Goal: Task Accomplishment & Management: Complete application form

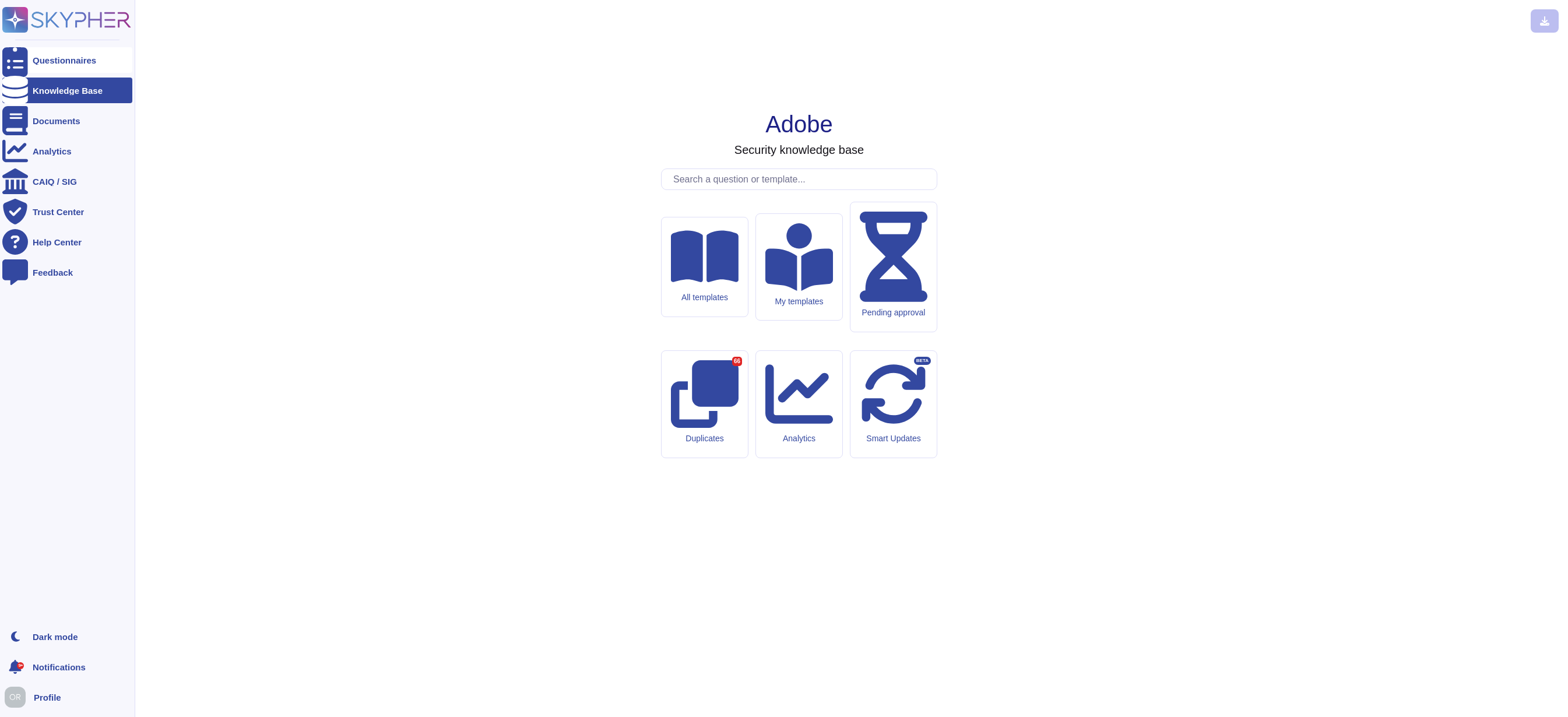
click at [59, 61] on div "Questionnaires" at bounding box center [65, 60] width 63 height 9
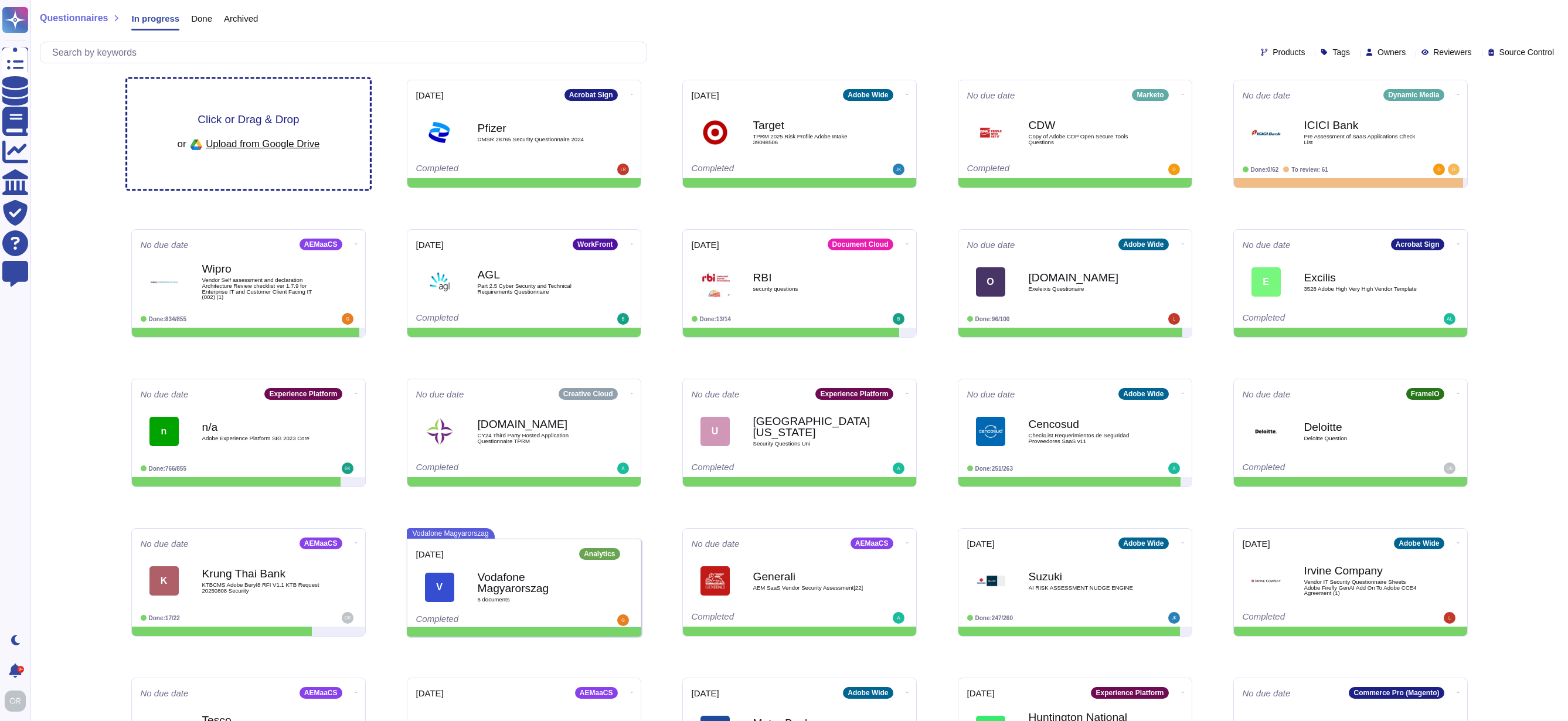
click at [274, 116] on span "Click or Drag & Drop" at bounding box center [248, 119] width 102 height 11
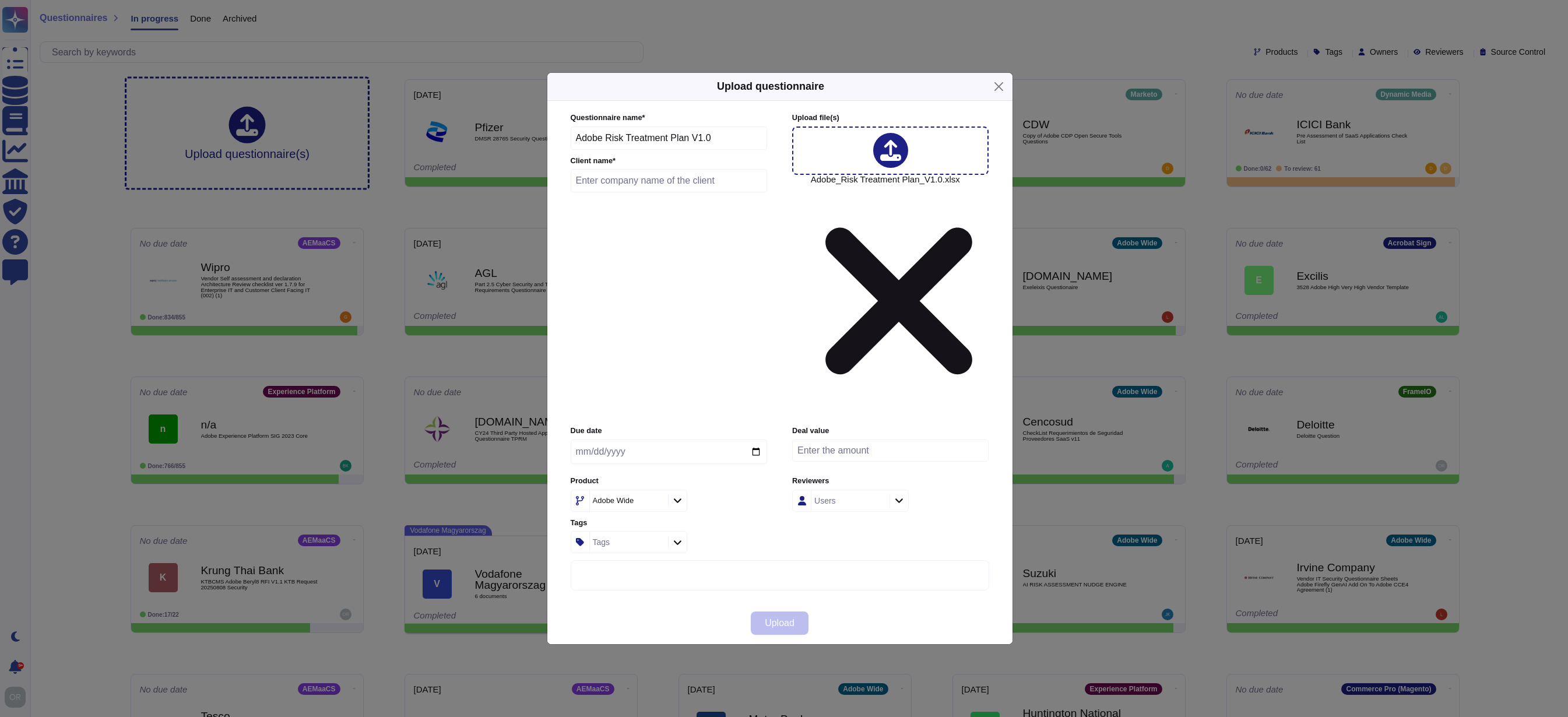
click at [685, 192] on input "text" at bounding box center [670, 181] width 197 height 23
drag, startPoint x: 567, startPoint y: 289, endPoint x: 520, endPoint y: 289, distance: 47.0
click at [520, 289] on div "Upload questionnaire Questionnaire name * Adobe Risk Treatment Plan V1.0 Client…" at bounding box center [784, 358] width 1568 height 717
paste input "IEMENS ENERGY GLOBAL GMBH"
type input "SIEMENS ENERGY GLOBAL GMBH"
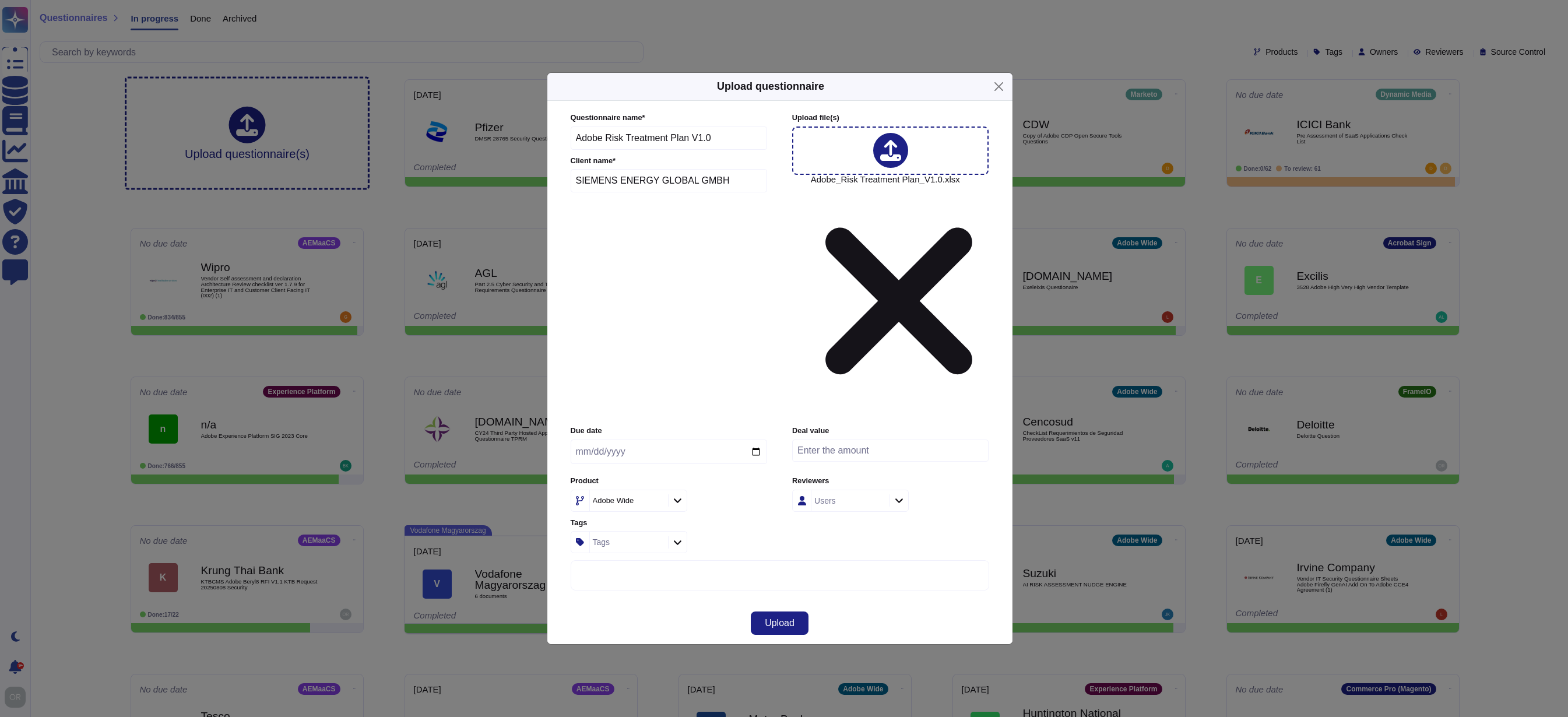
click at [638, 497] on div "Adobe Wide" at bounding box center [623, 500] width 61 height 7
type input "crea"
click at [640, 450] on span "Creative Cloud" at bounding box center [615, 452] width 58 height 10
click at [772, 618] on span "Upload" at bounding box center [779, 623] width 30 height 9
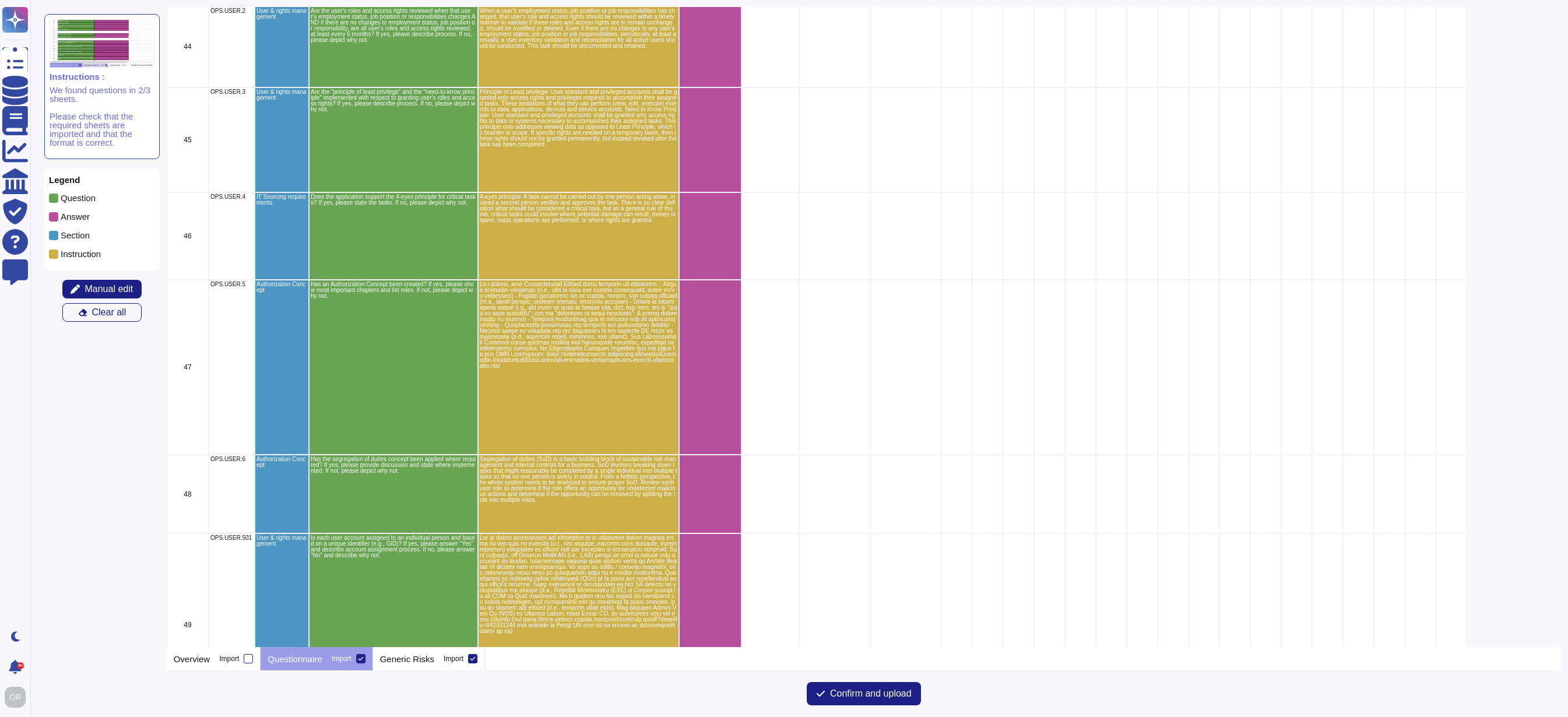
scroll to position [7158, 0]
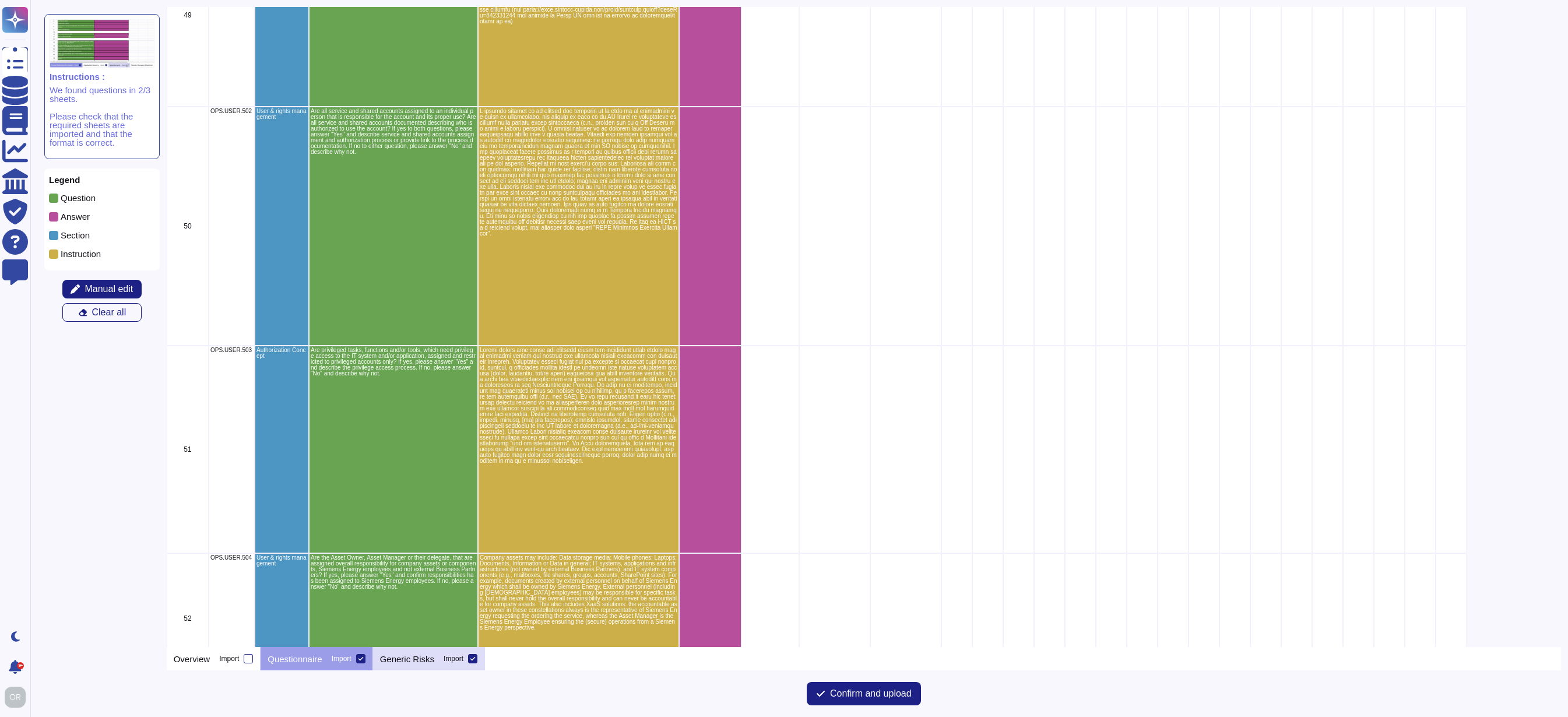
click at [421, 662] on p "Generic Risks" at bounding box center [407, 659] width 54 height 9
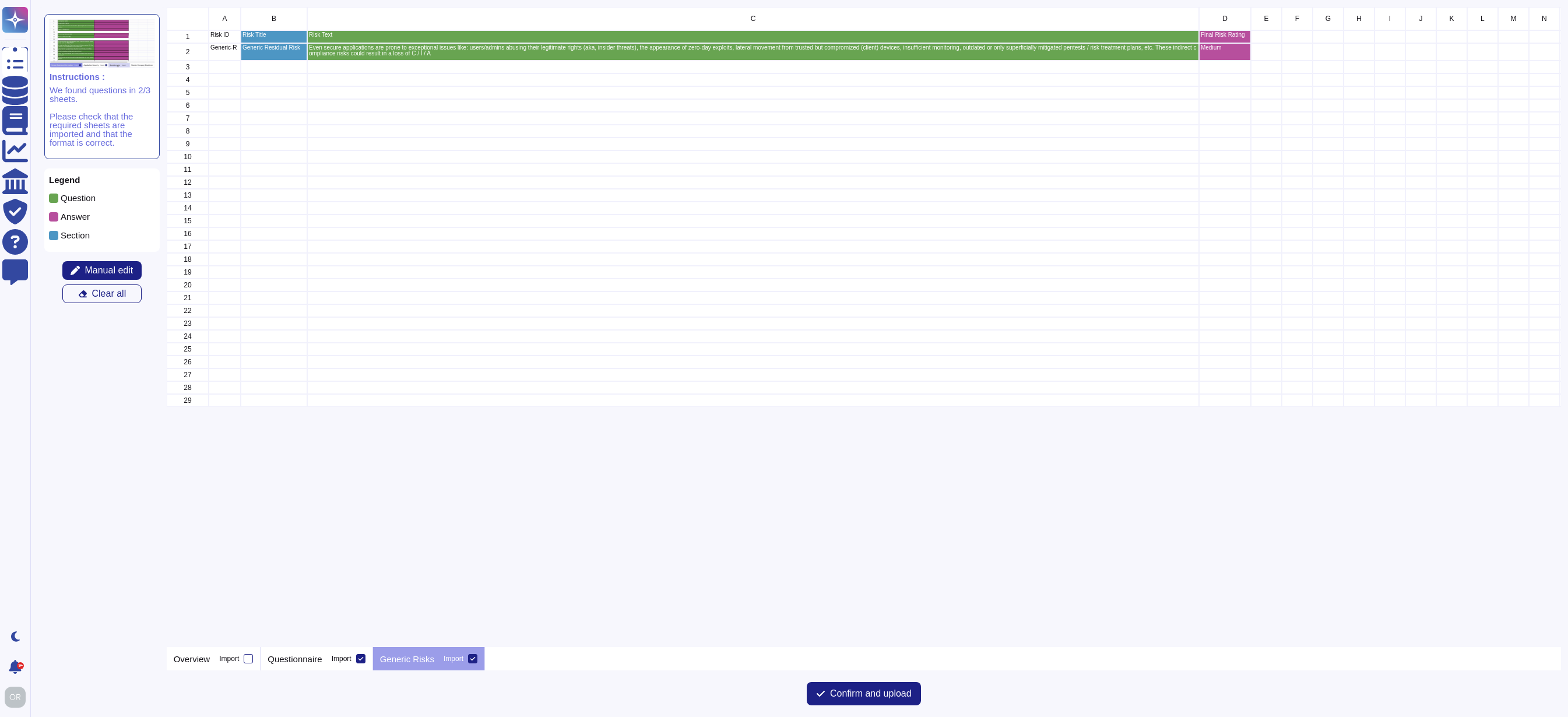
scroll to position [0, 0]
click at [475, 659] on icon at bounding box center [473, 659] width 6 height 6
click at [0, 0] on input "Import" at bounding box center [0, 0] width 0 height 0
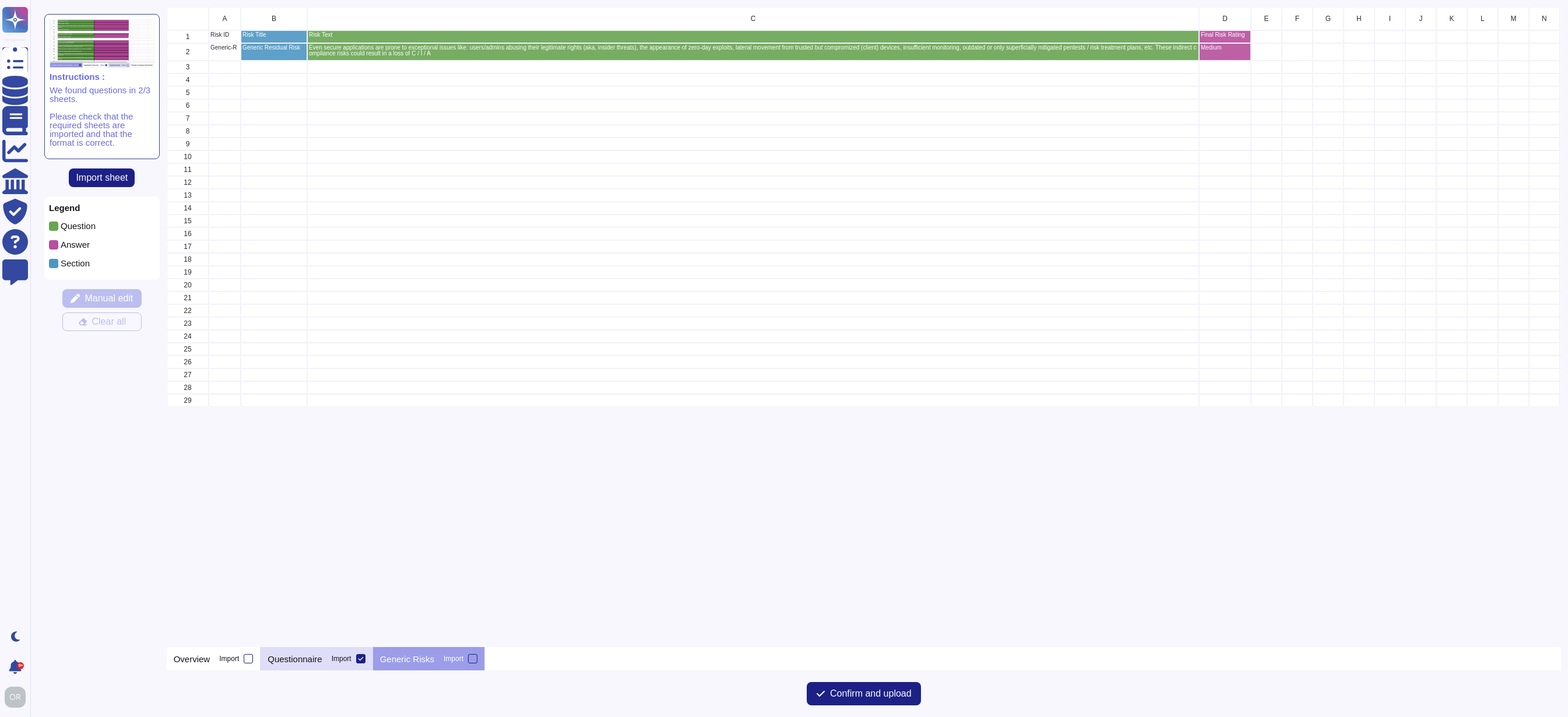
click at [302, 660] on p "Questionnaire" at bounding box center [295, 659] width 54 height 9
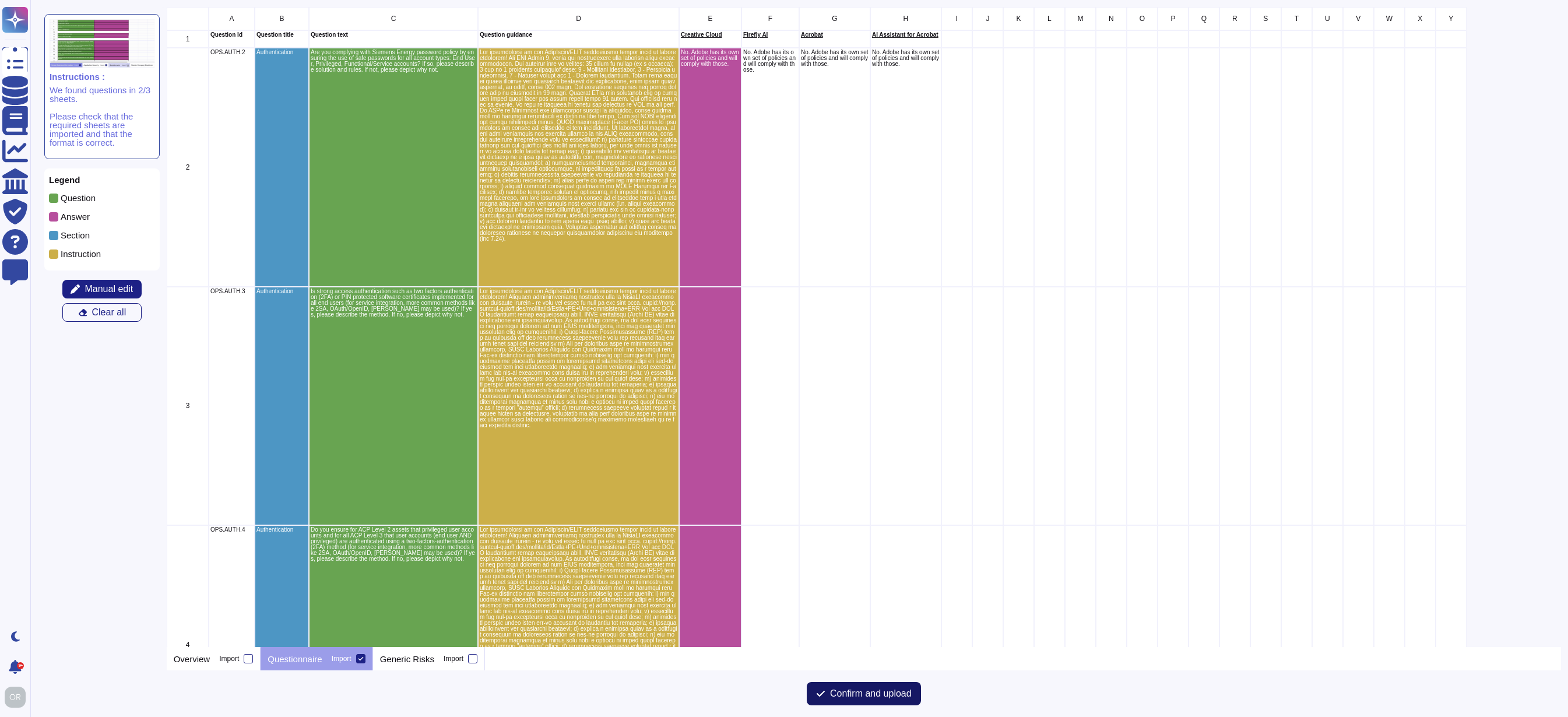
click at [853, 694] on span "Confirm and upload" at bounding box center [871, 693] width 82 height 9
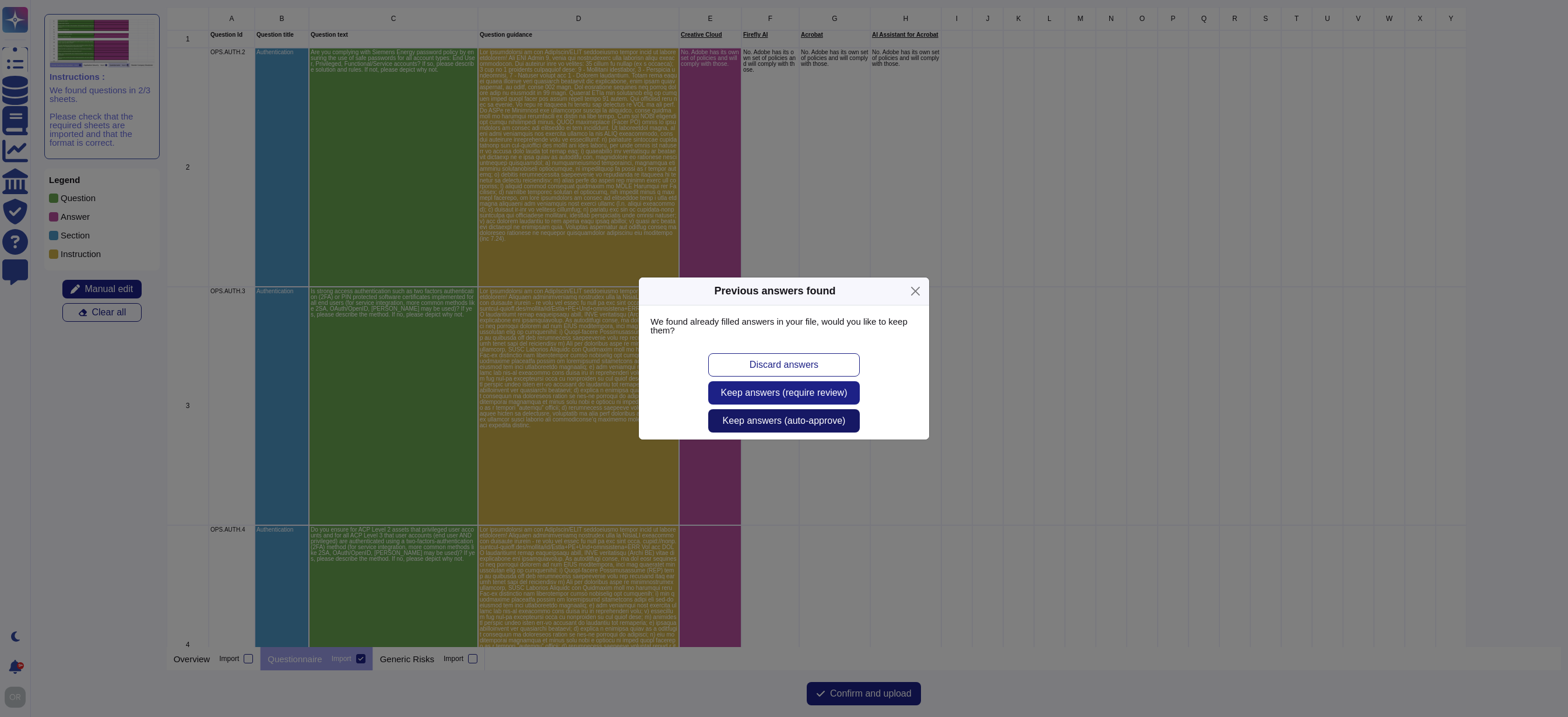
click at [795, 419] on span "Keep answers (auto-approve)" at bounding box center [784, 421] width 123 height 9
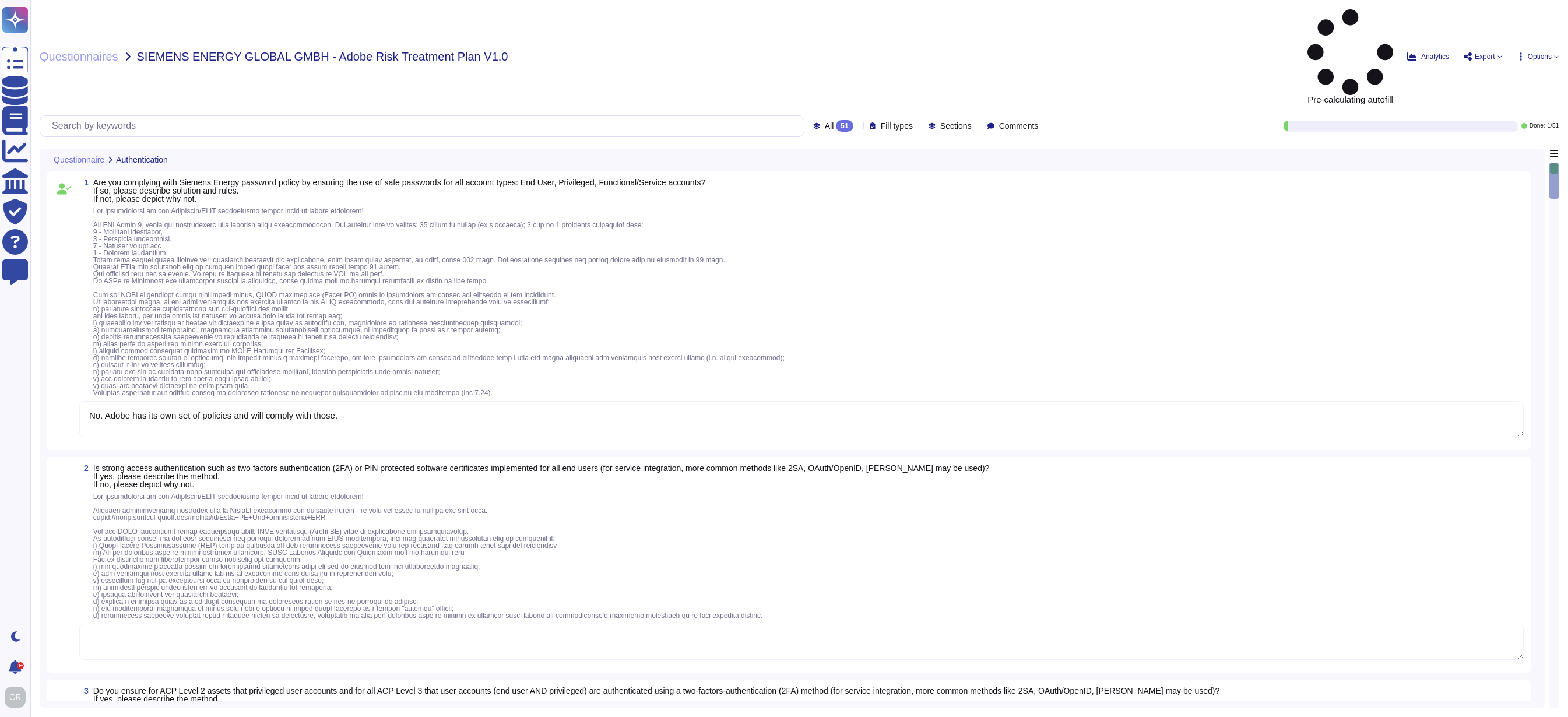
type textarea "No. Adobe has its own set of policies and will comply with those."
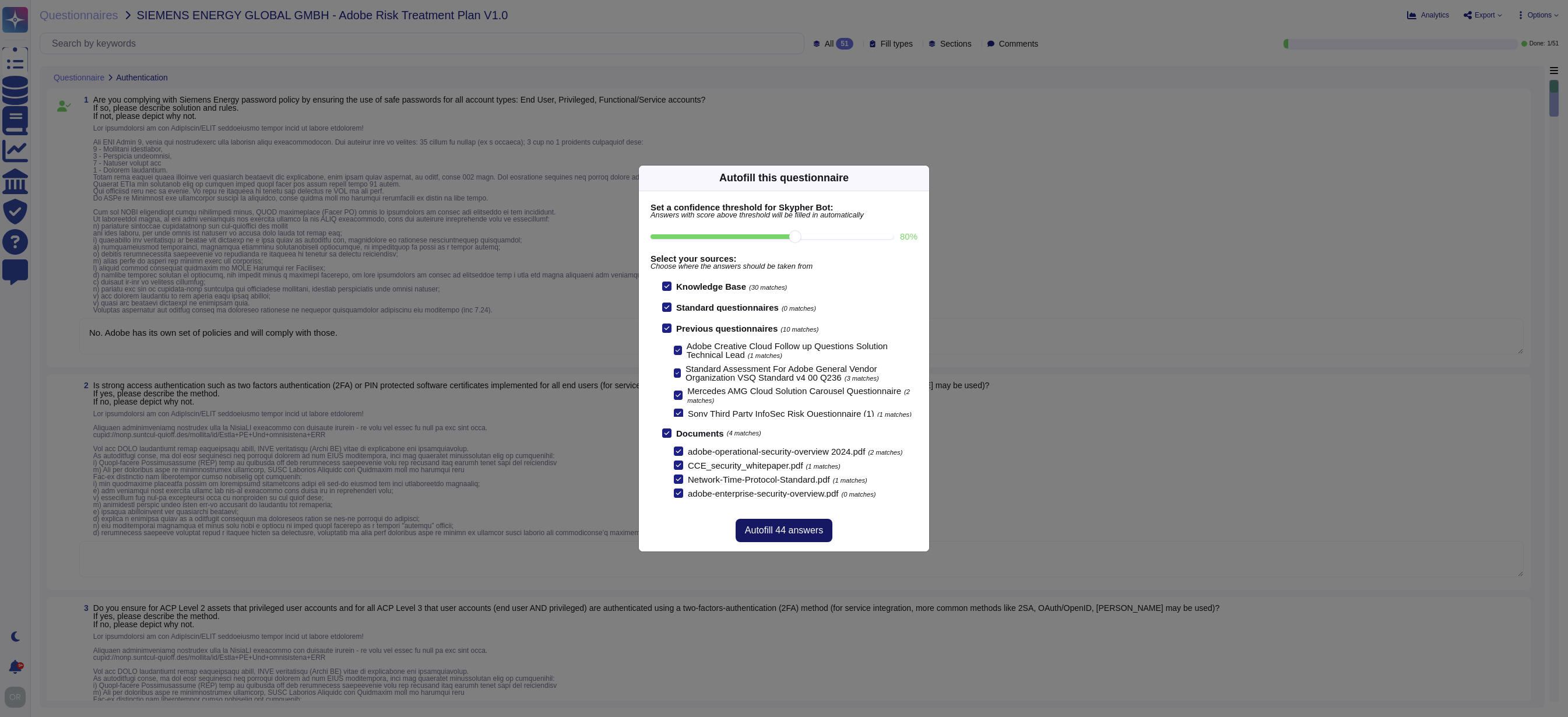
click at [780, 532] on span "Autofill 44 answers" at bounding box center [784, 530] width 78 height 9
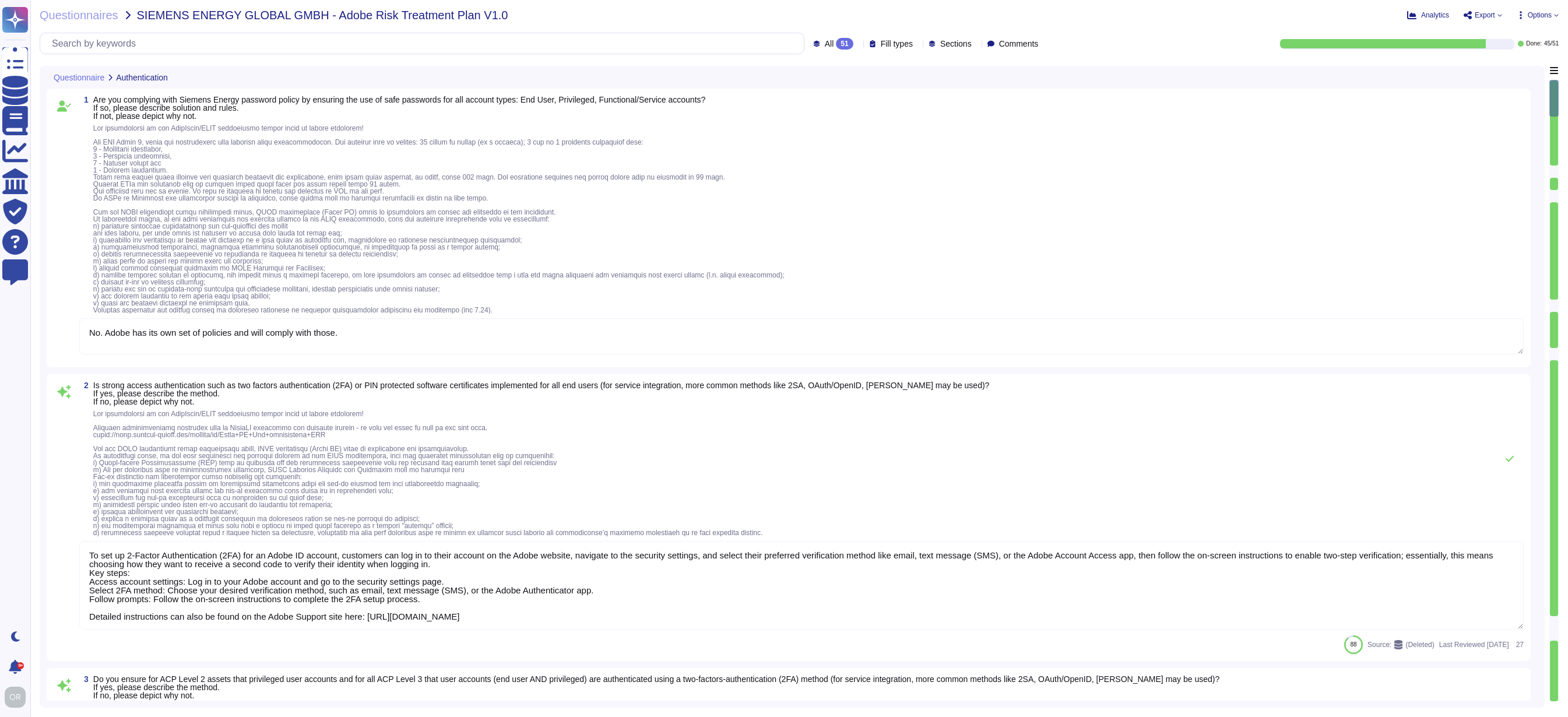
type textarea "To set up 2-Factor Authentication (2FA) for an Adobe ID account, customers can …"
type textarea "Not Enabled by default. Multi-factor authentication is available for client acc…"
type textarea "Identity and Access Management (IAM) — Adobe uses Microsoft Active Directory in…"
